Goal: Information Seeking & Learning: Learn about a topic

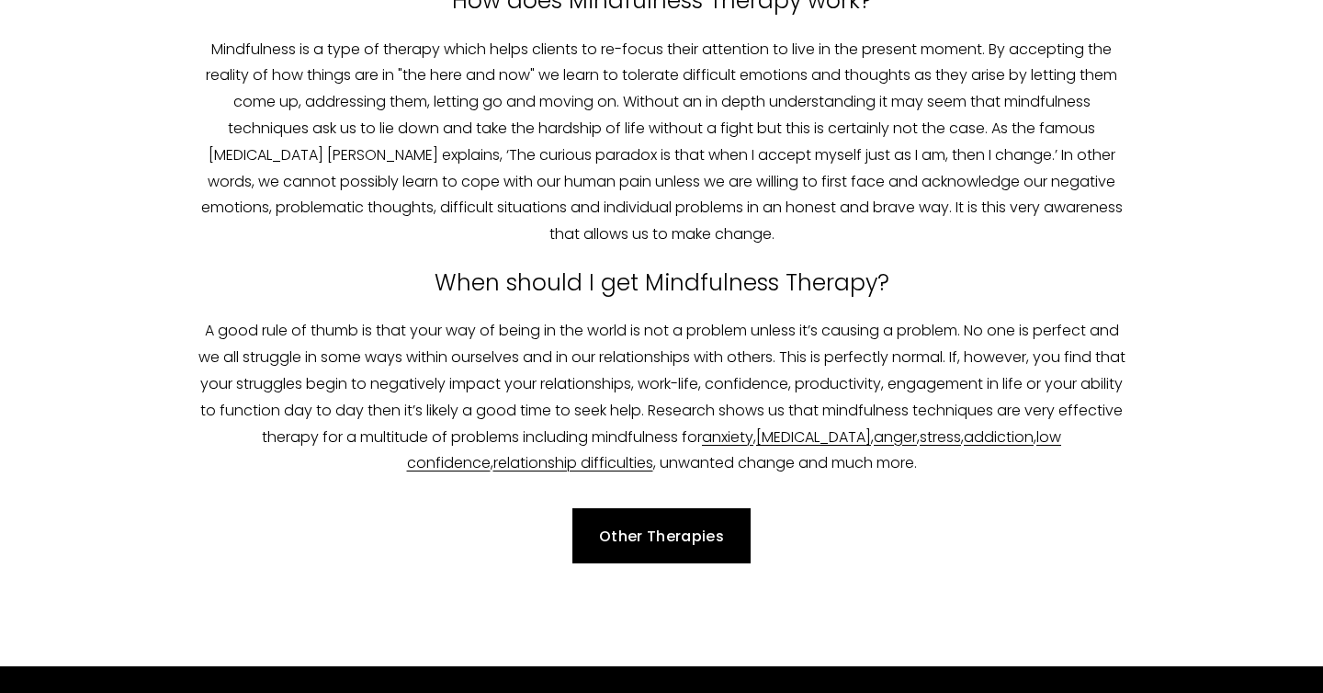
scroll to position [740, 0]
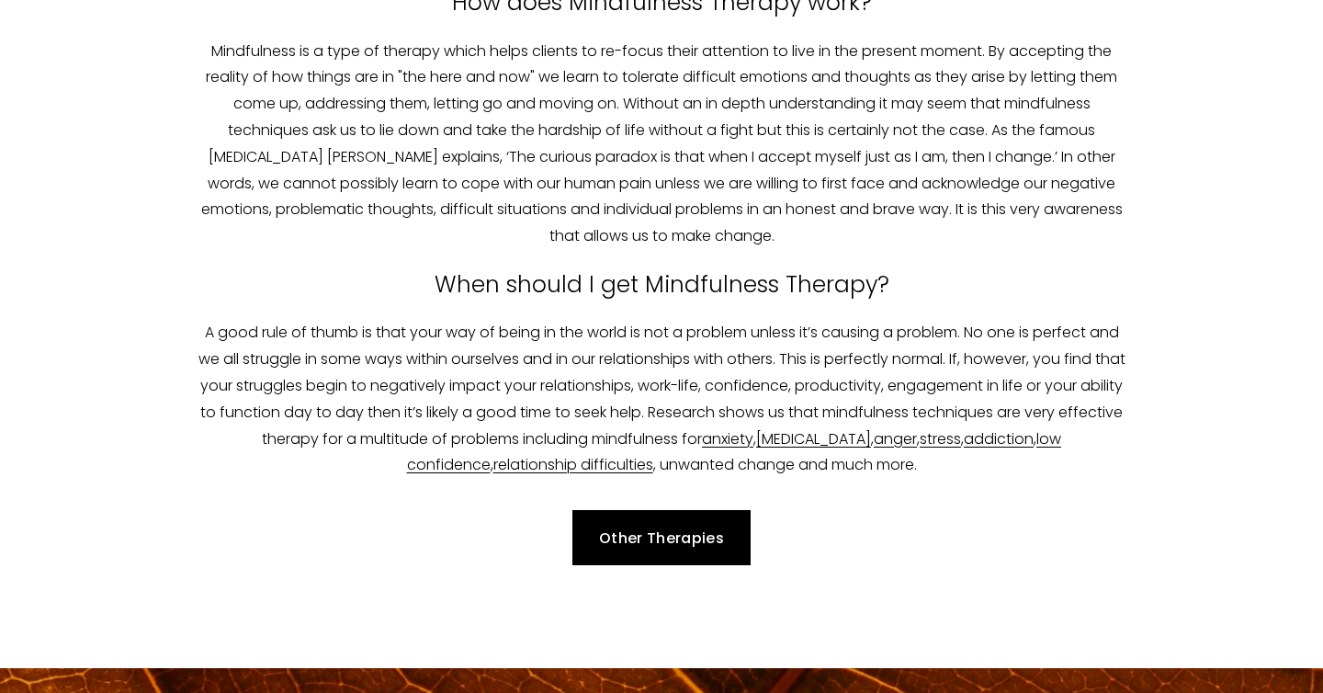
click at [683, 509] on div "Other Therapies" at bounding box center [661, 537] width 964 height 86
click at [676, 535] on link "Other Therapies" at bounding box center [661, 537] width 179 height 55
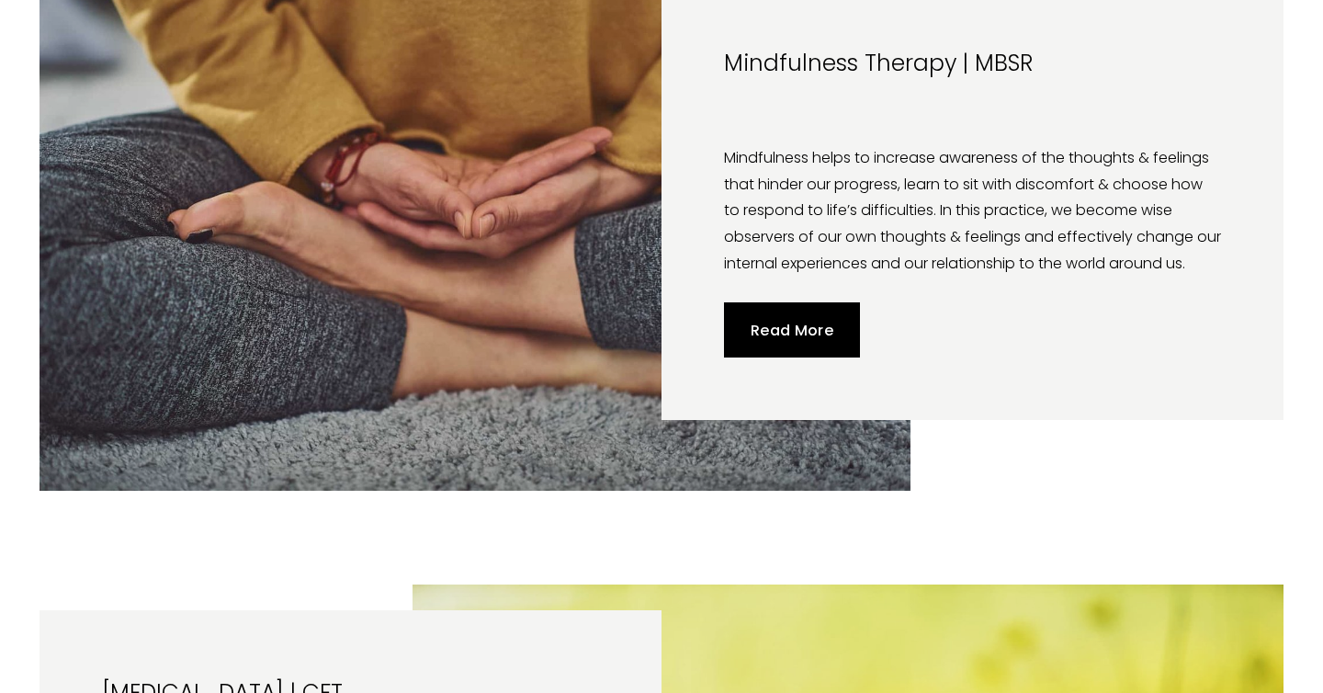
scroll to position [1797, 0]
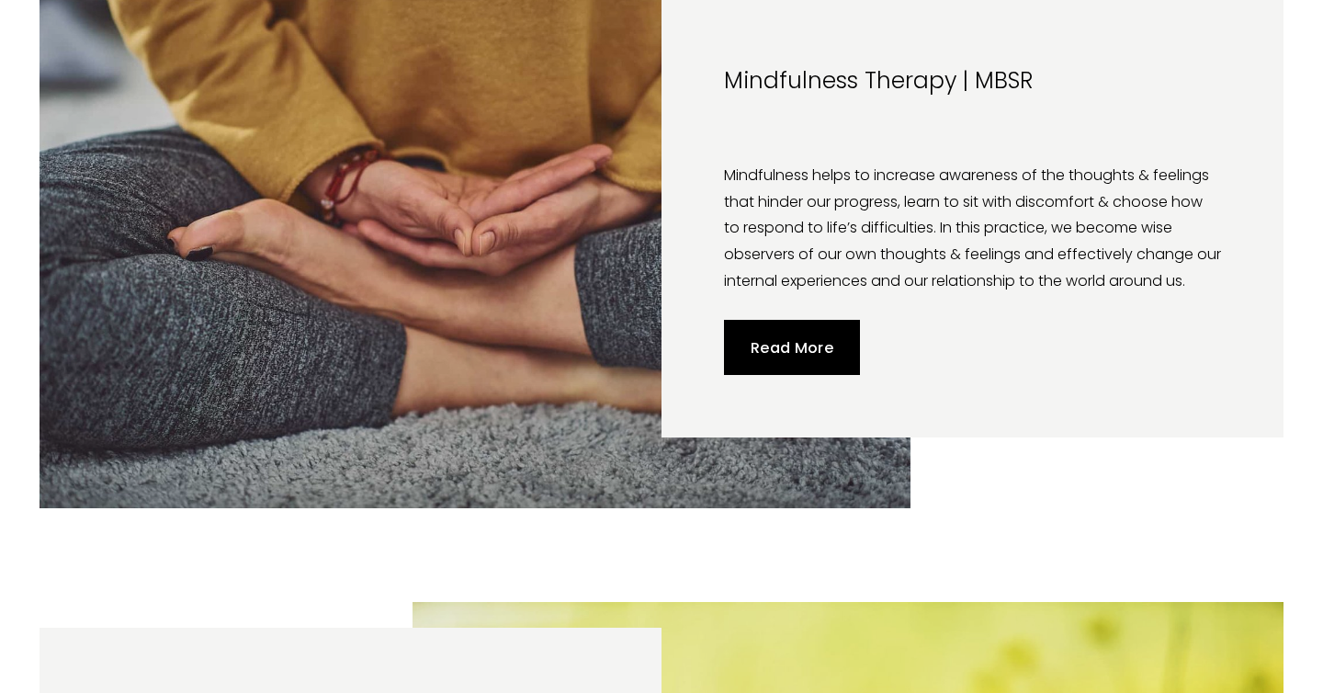
click at [783, 368] on link "Read More" at bounding box center [792, 347] width 137 height 55
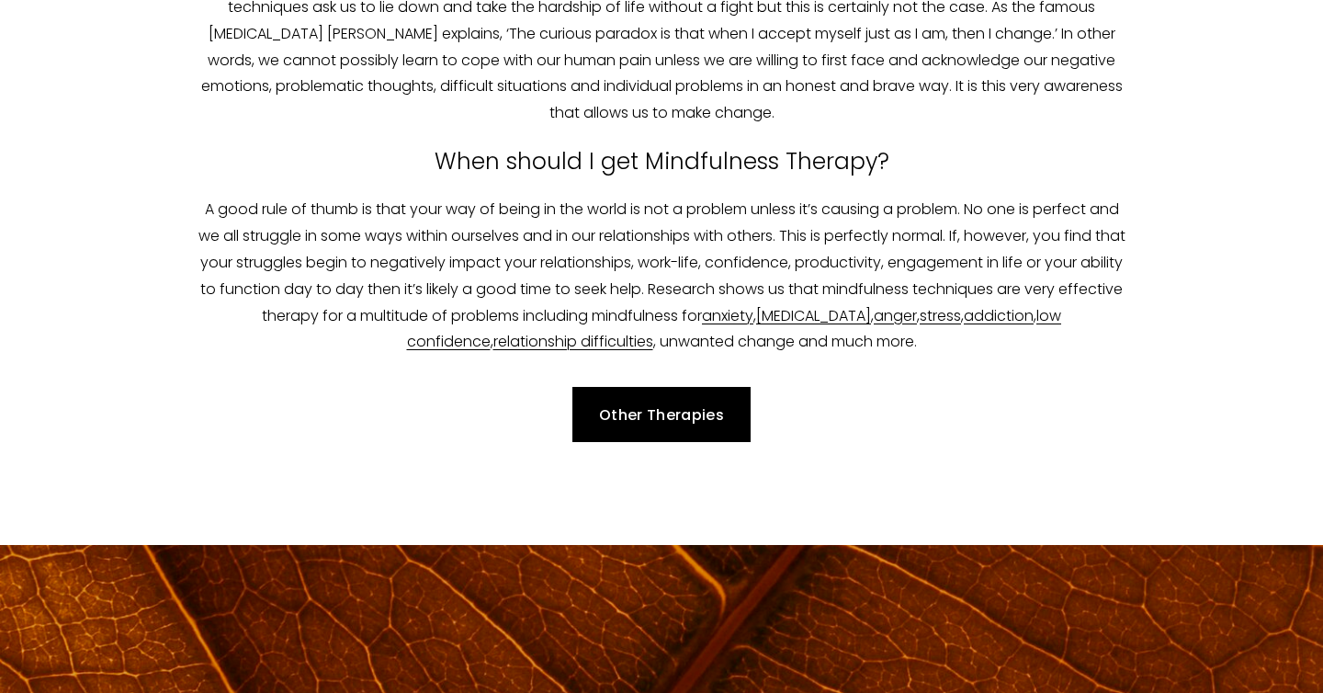
scroll to position [159, 0]
